Goal: Information Seeking & Learning: Learn about a topic

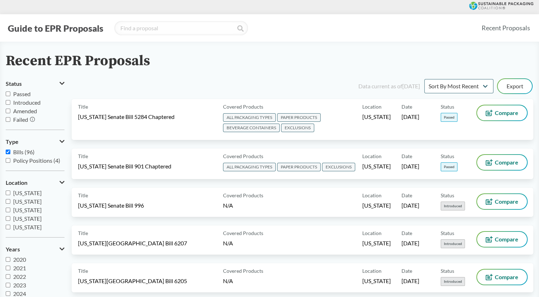
click at [39, 25] on button "Guide to EPR Proposals" at bounding box center [56, 27] width 100 height 11
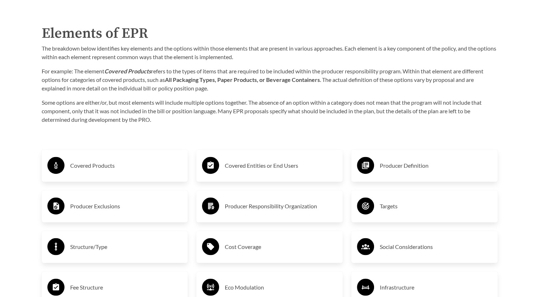
scroll to position [1068, 0]
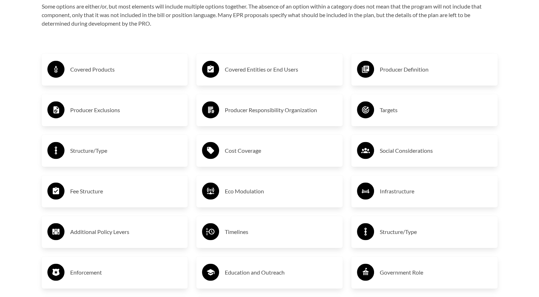
click at [142, 75] on h3 "Covered Products" at bounding box center [126, 69] width 112 height 11
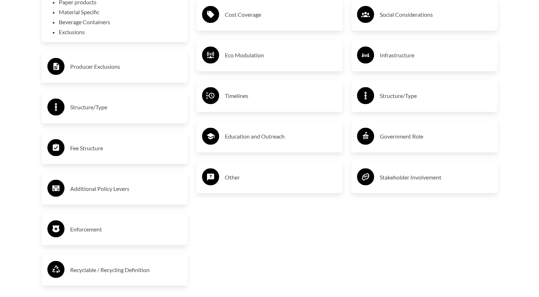
scroll to position [1210, 0]
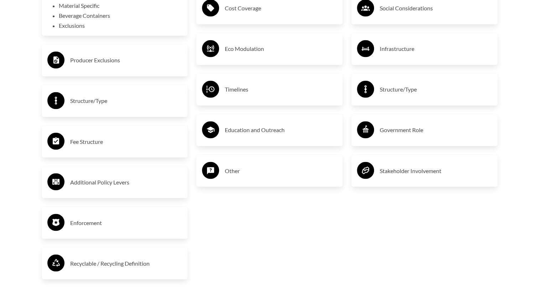
click at [129, 66] on h3 "Producer Exclusions" at bounding box center [126, 59] width 112 height 11
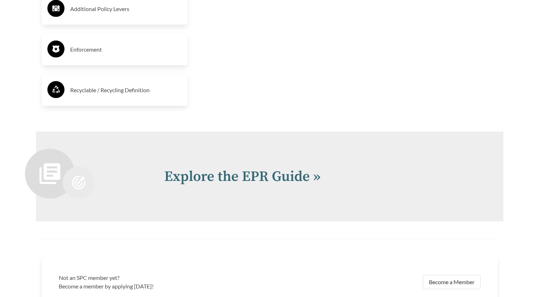
scroll to position [1459, 0]
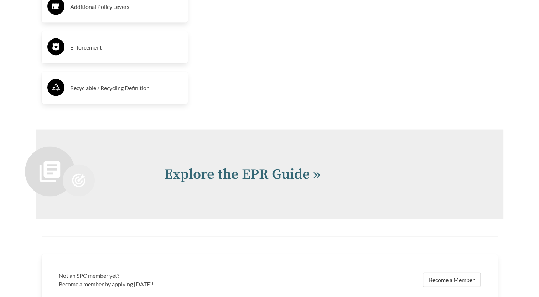
click at [149, 98] on div "Recyclable / Recycling Definition" at bounding box center [114, 88] width 135 height 21
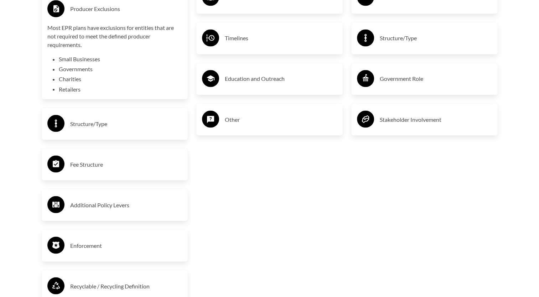
scroll to position [1246, 0]
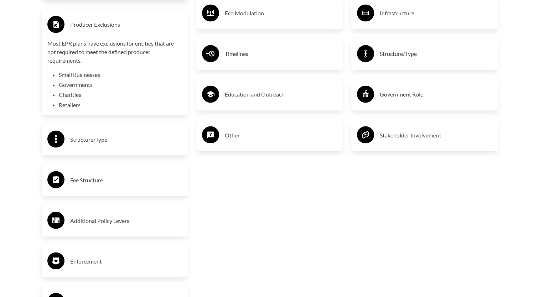
click at [272, 59] on h3 "Timelines" at bounding box center [281, 53] width 112 height 11
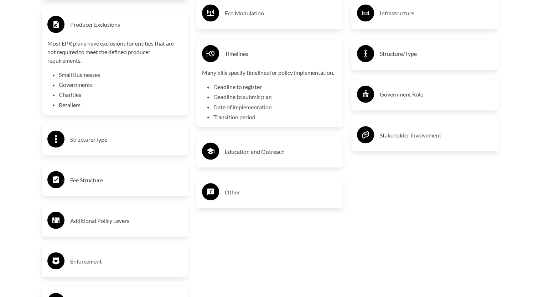
scroll to position [1210, 0]
